Goal: Task Accomplishment & Management: Manage account settings

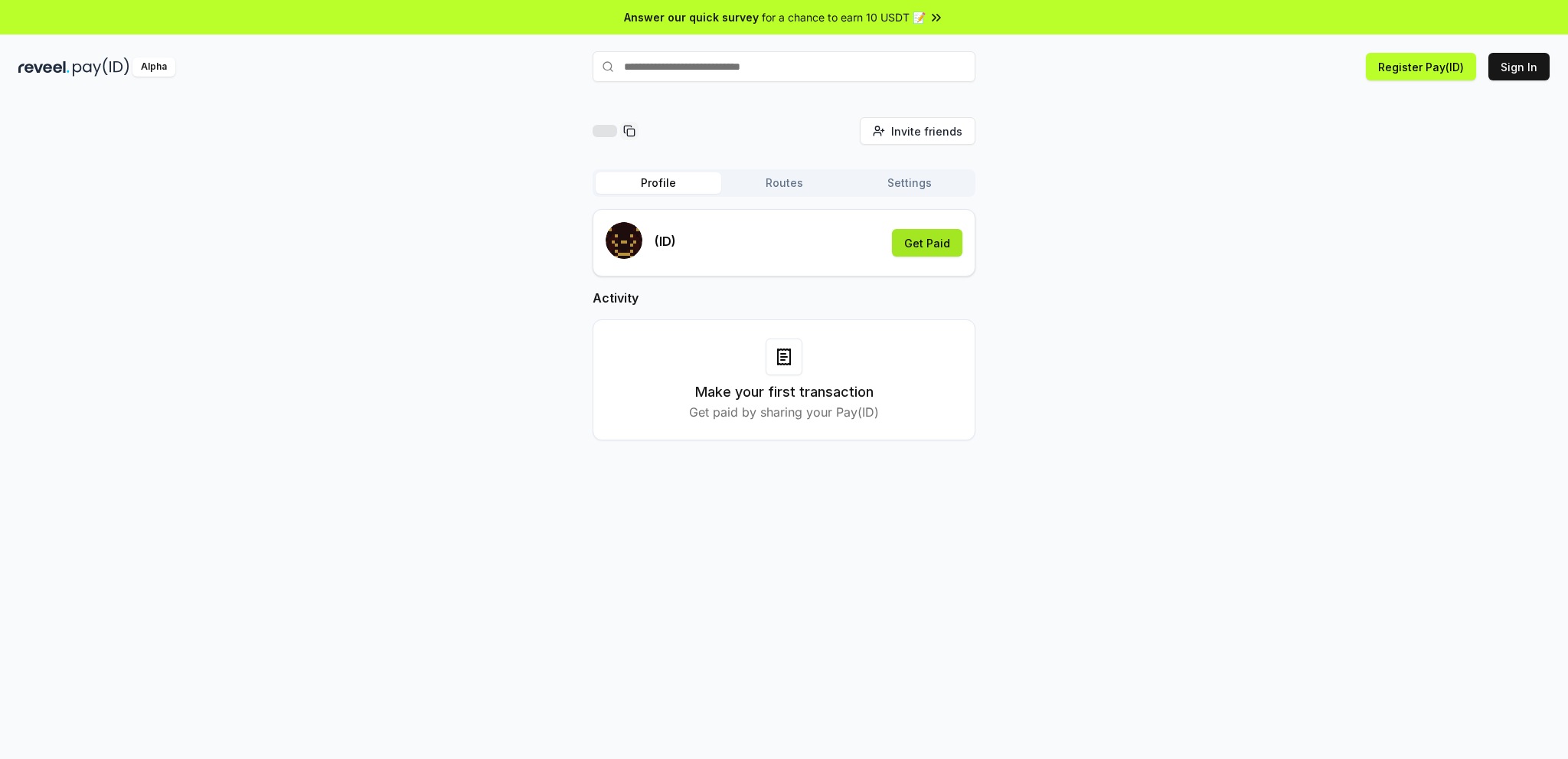
click at [897, 240] on button "Get Paid" at bounding box center [927, 243] width 71 height 28
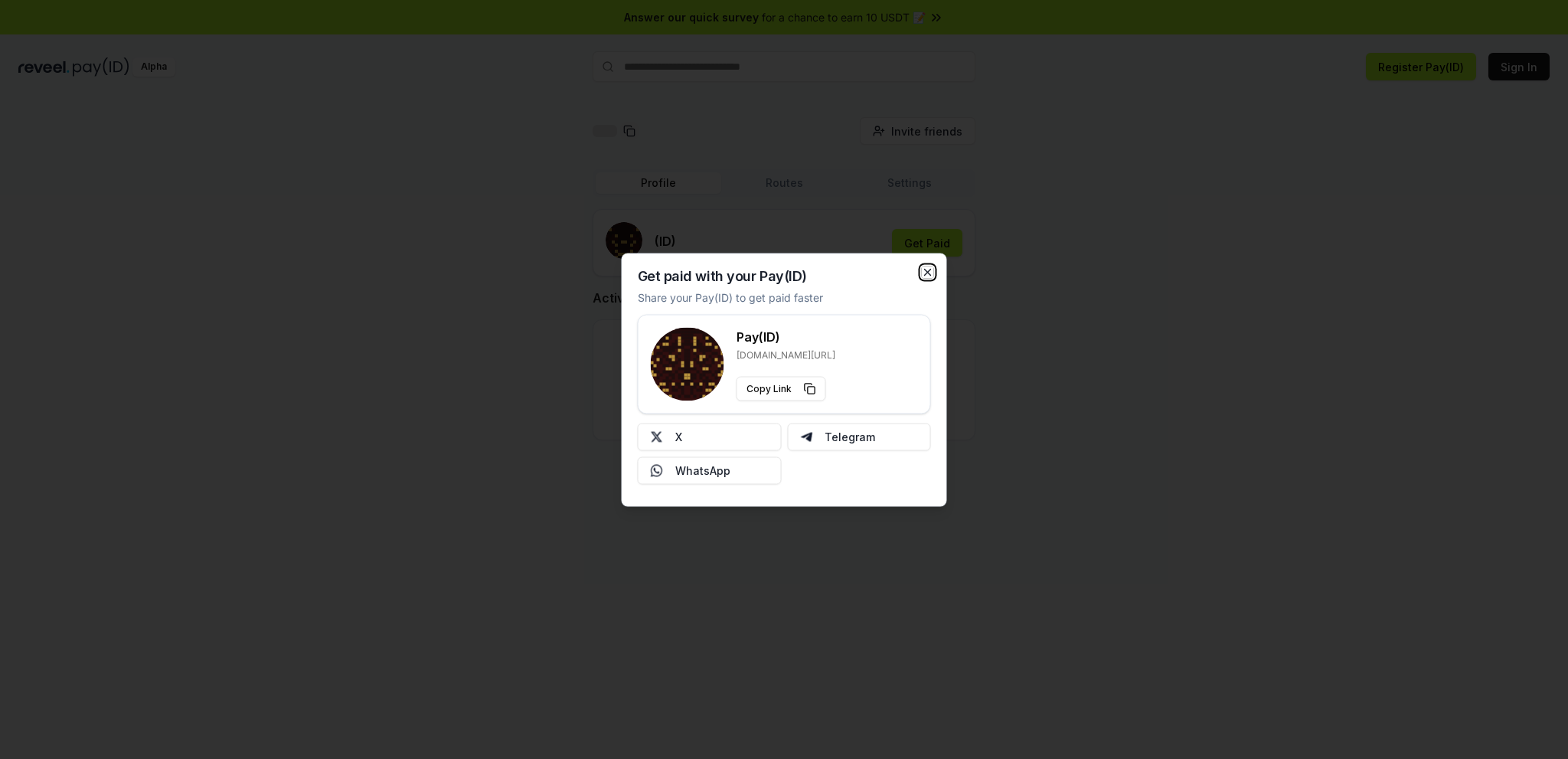
click at [930, 268] on icon "button" at bounding box center [928, 272] width 12 height 12
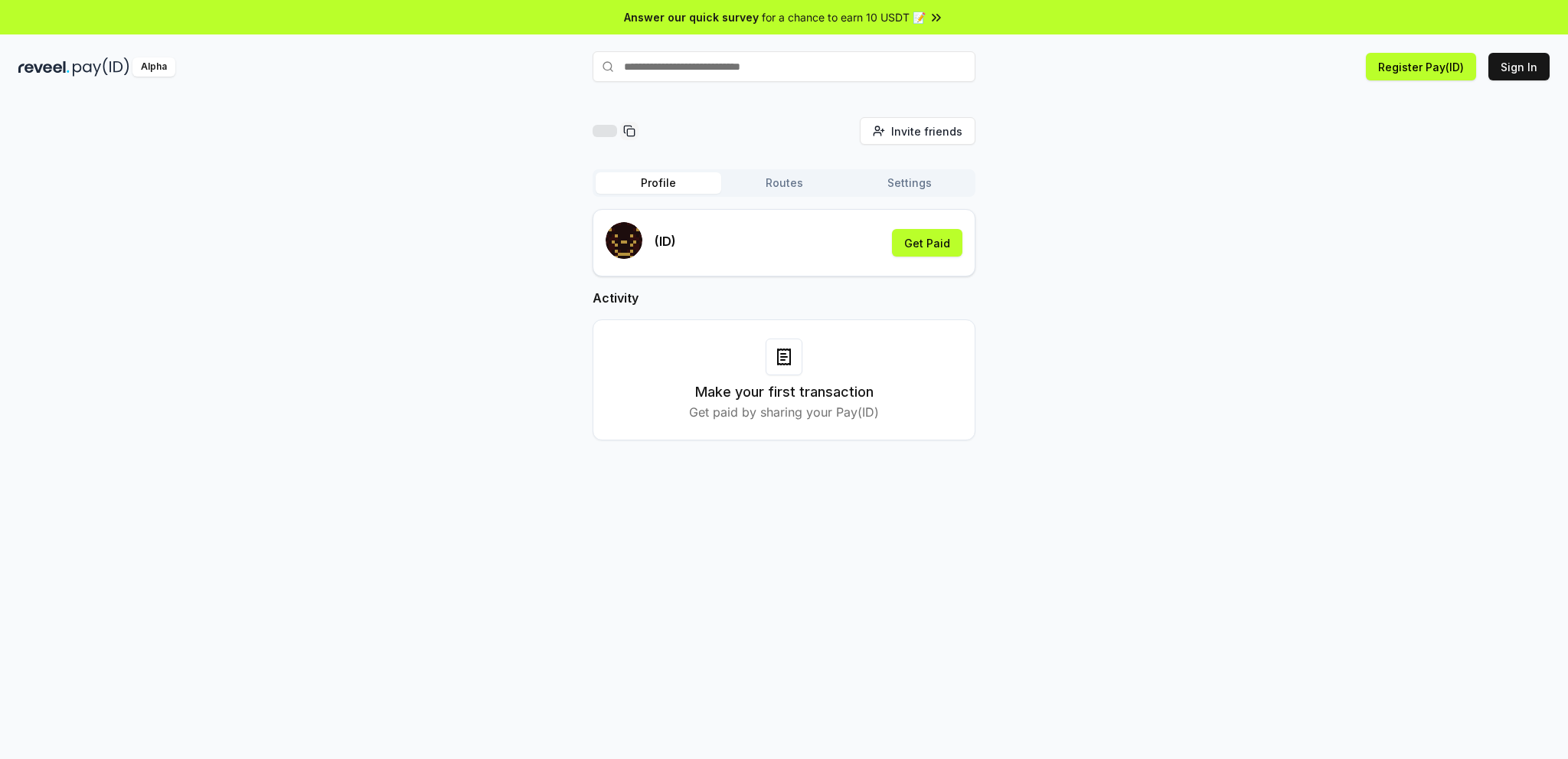
click at [790, 196] on div "Profile Routes Settings" at bounding box center [784, 183] width 383 height 28
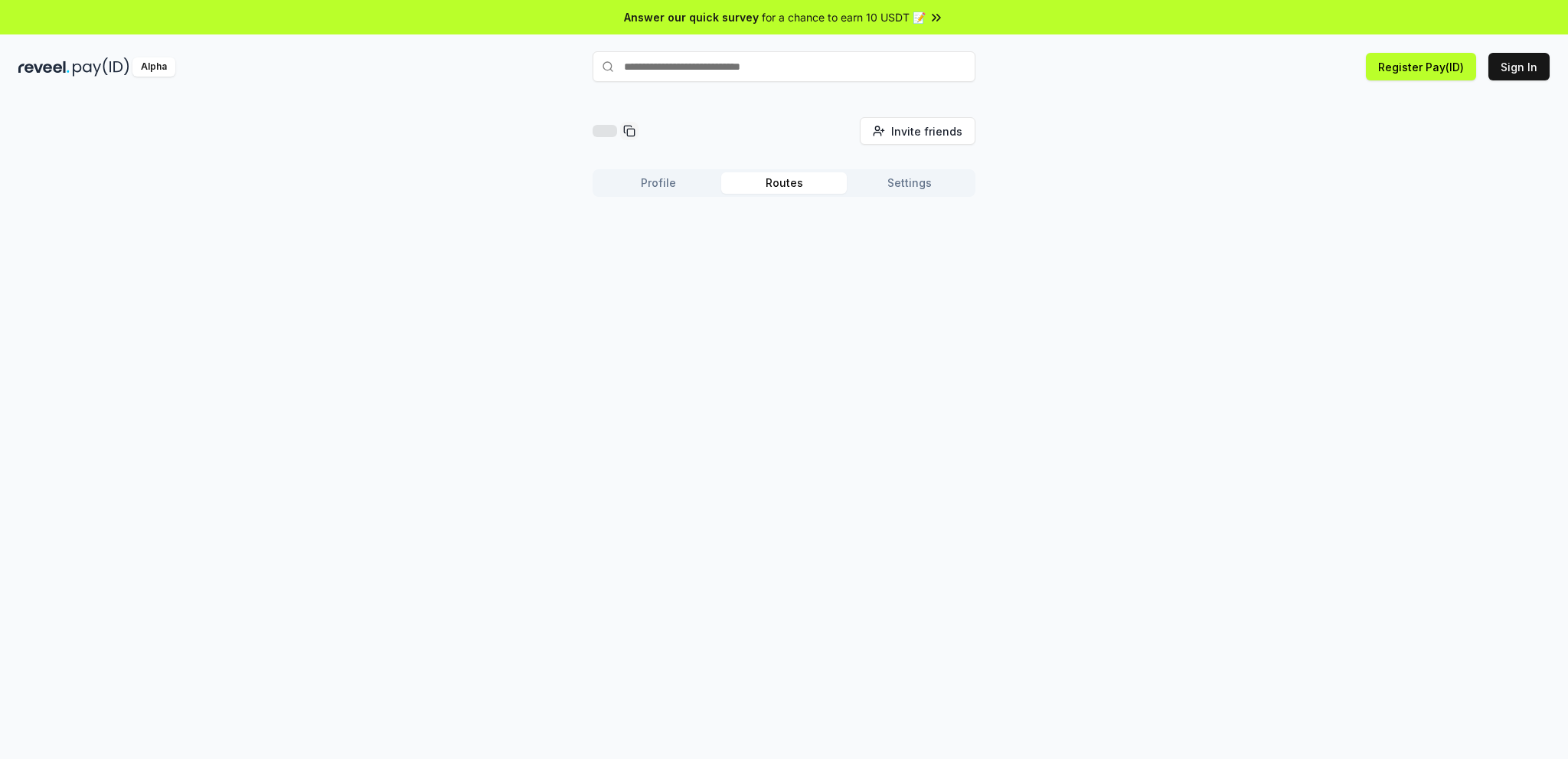
click at [799, 190] on button "Routes" at bounding box center [784, 183] width 126 height 22
click at [901, 181] on button "Settings" at bounding box center [909, 183] width 126 height 22
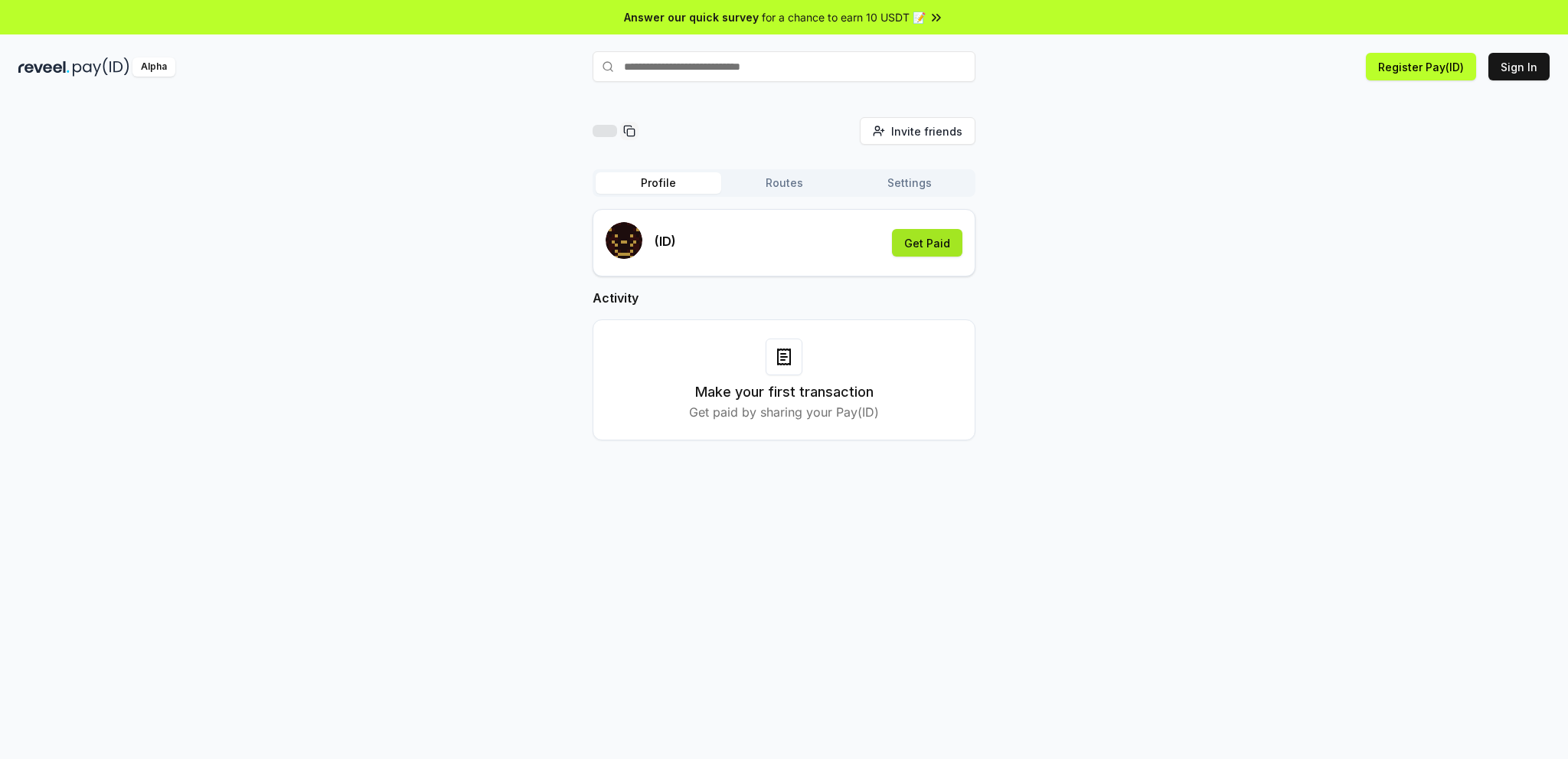
click at [930, 254] on button "Get Paid" at bounding box center [927, 243] width 71 height 28
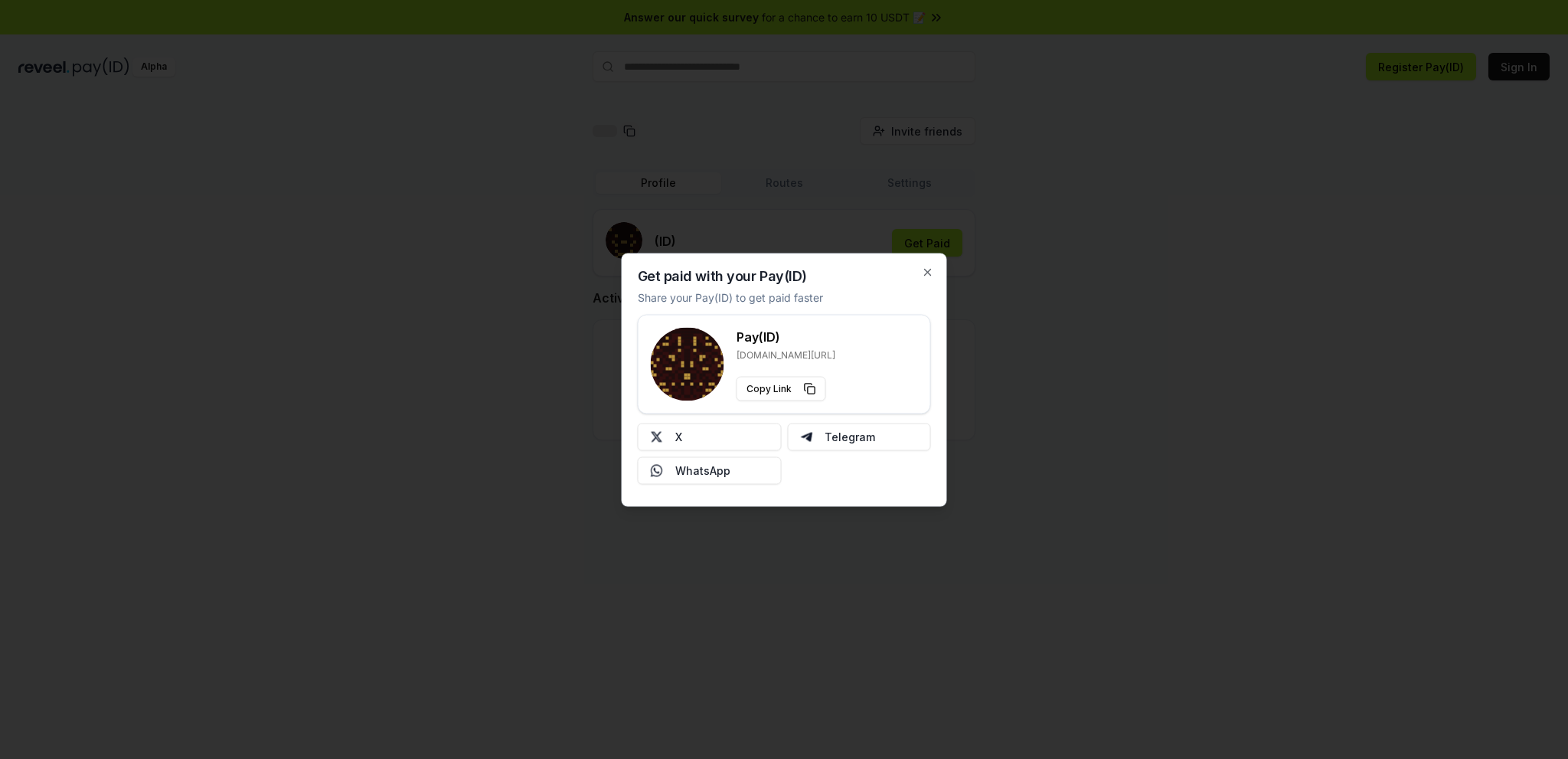
click at [913, 275] on div "Get paid with your Pay(ID) Share your Pay(ID) to get paid faster Pay(ID) reveel…" at bounding box center [784, 380] width 325 height 254
